Goal: Communication & Community: Answer question/provide support

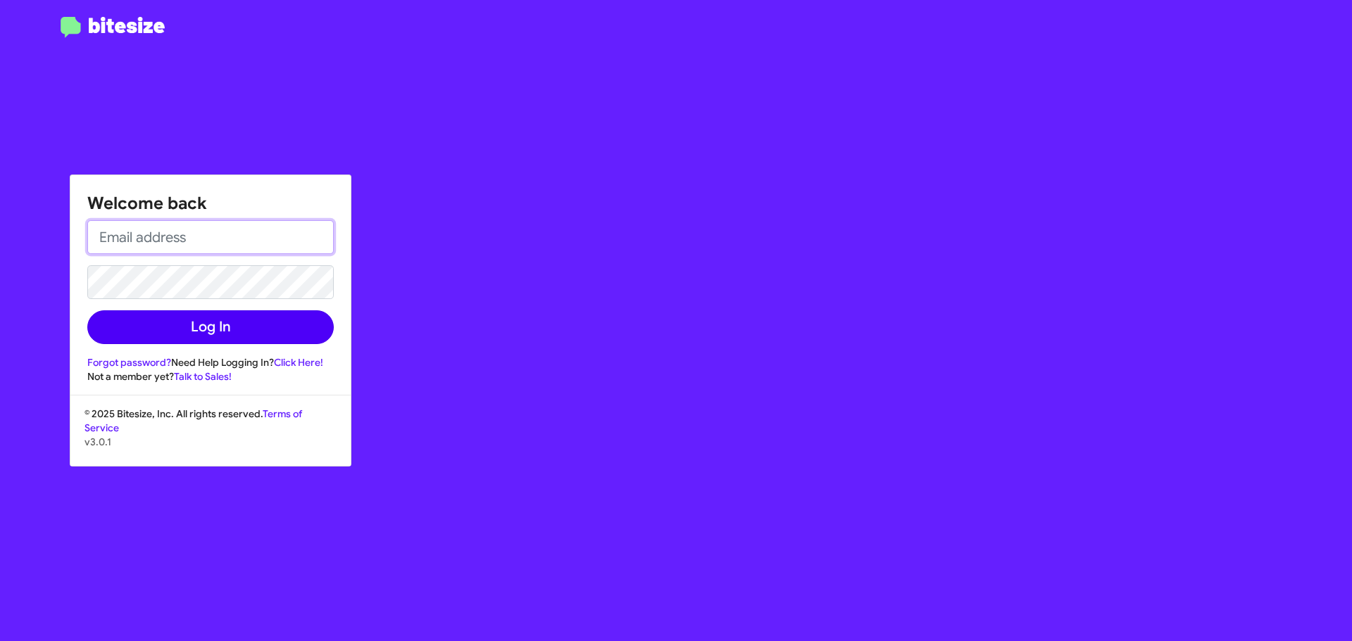
type input "[EMAIL_ADDRESS][DOMAIN_NAME]"
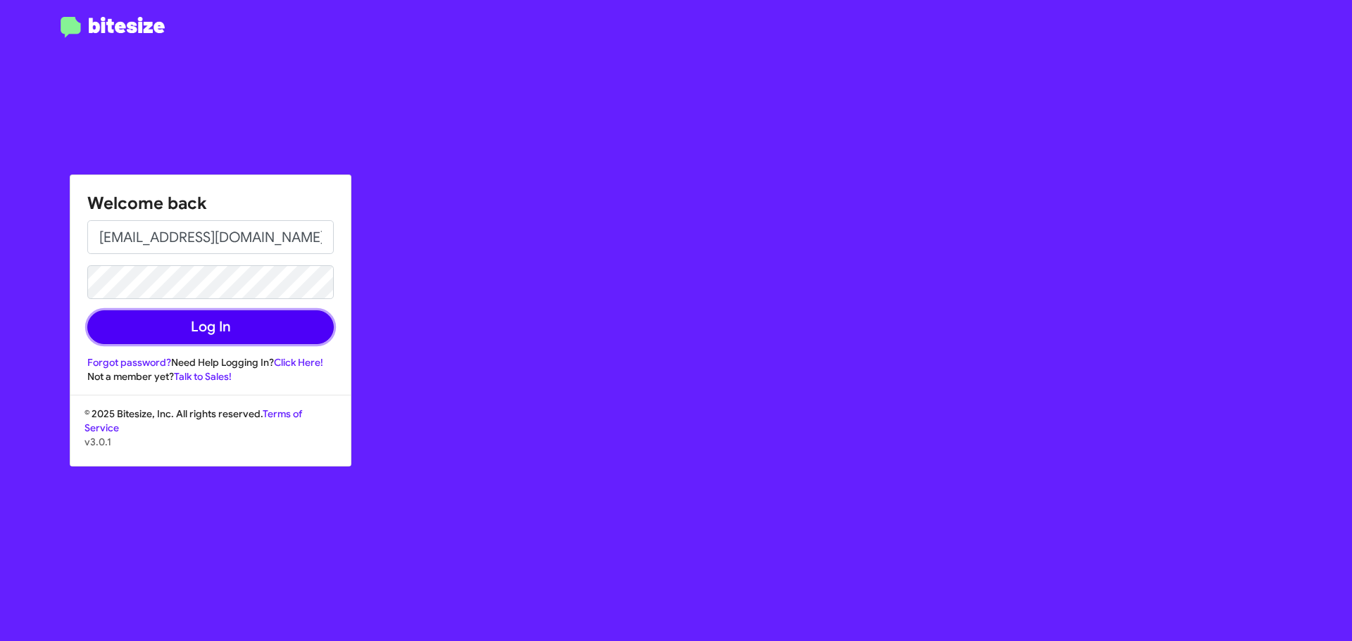
click at [195, 334] on button "Log In" at bounding box center [210, 327] width 246 height 34
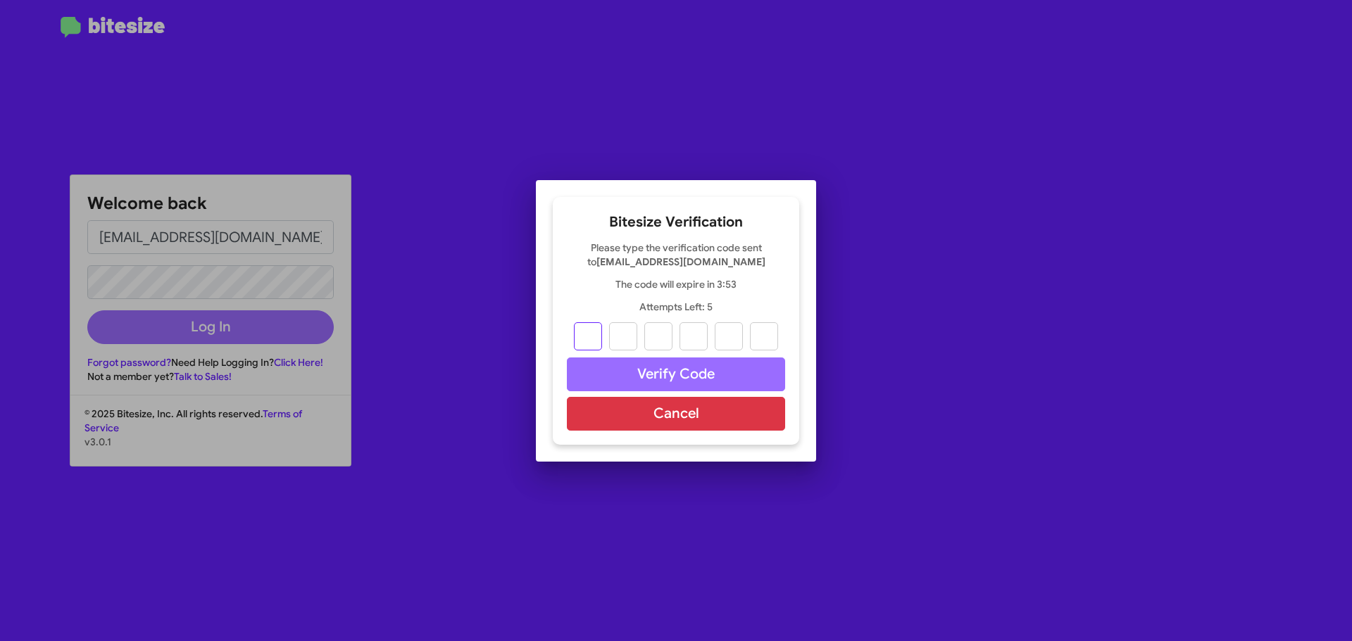
type input "4"
type input "1"
type input "3"
type input "9"
type input "1"
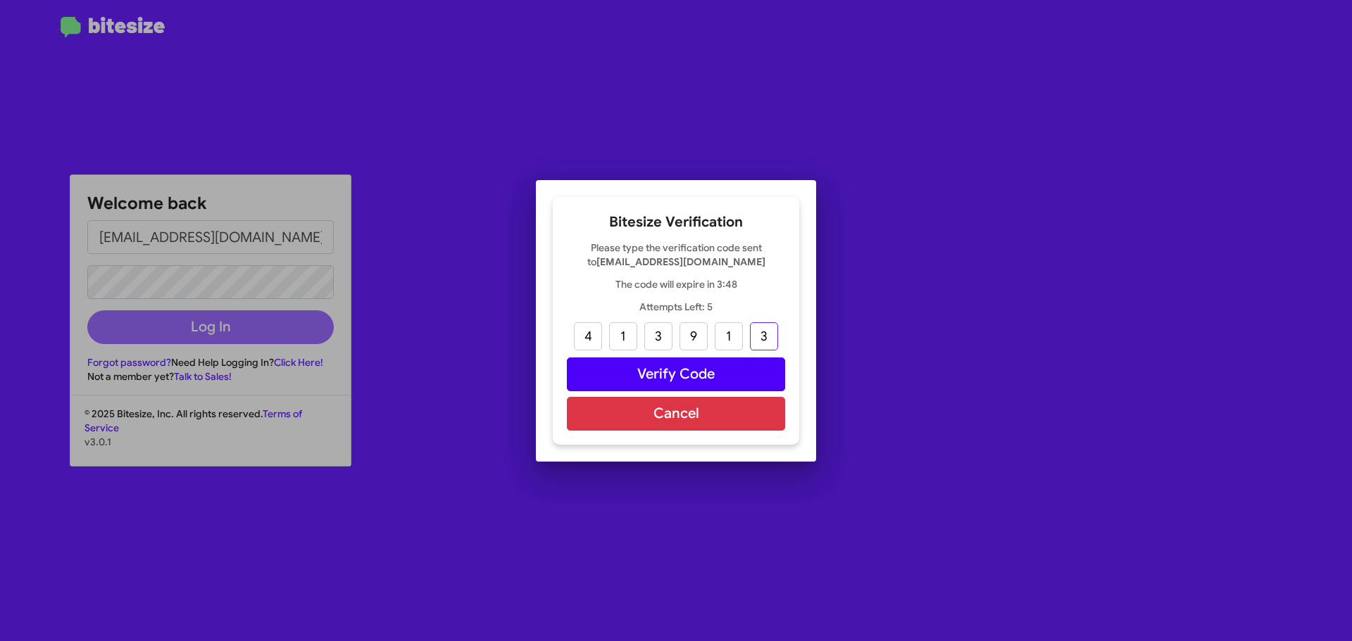
type input "3"
click at [703, 374] on button "Verify Code" at bounding box center [676, 375] width 218 height 34
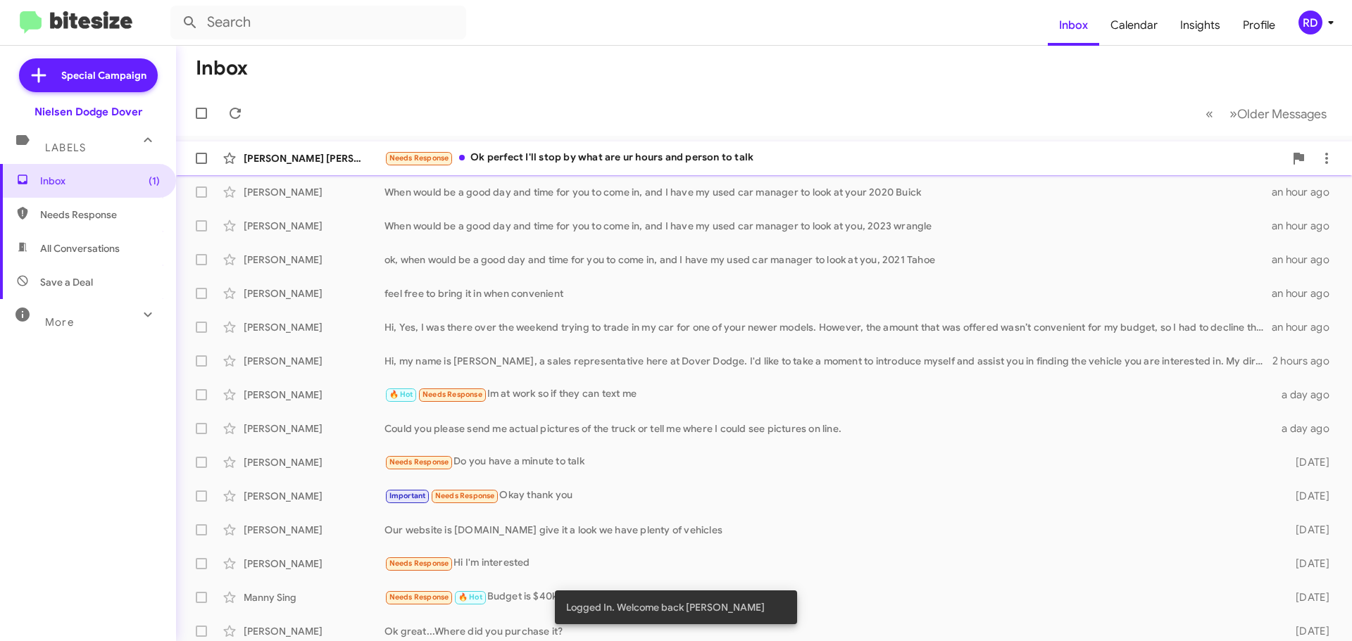
click at [563, 153] on div "Needs Response Ok perfect I'll stop by what are ur hours and person to talk" at bounding box center [834, 158] width 900 height 16
